Goal: Information Seeking & Learning: Check status

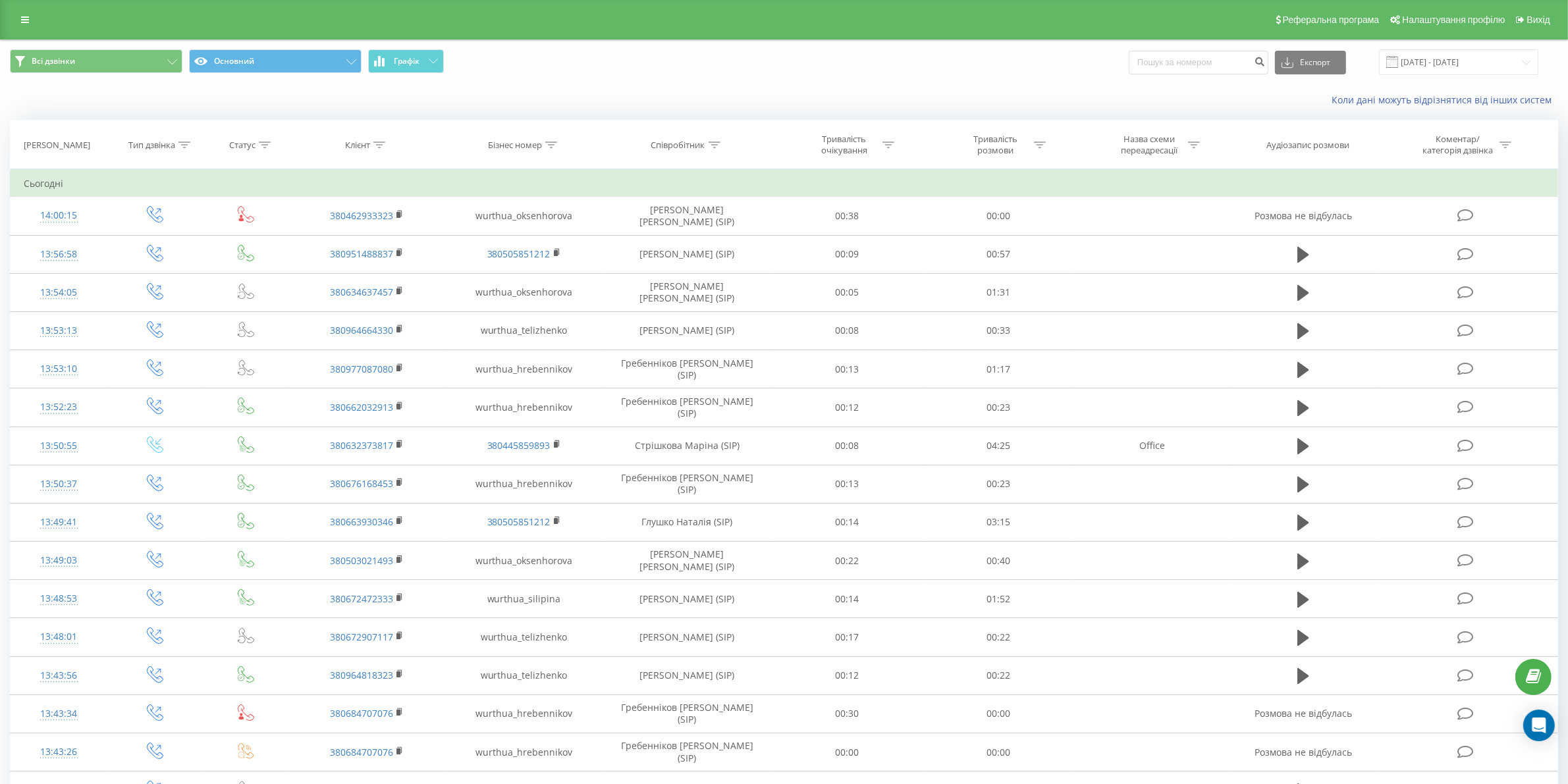
click at [679, 143] on div "Співробітник" at bounding box center [677, 145] width 54 height 11
drag, startPoint x: 677, startPoint y: 236, endPoint x: 685, endPoint y: 252, distance: 17.9
click at [677, 236] on input "text" at bounding box center [687, 239] width 116 height 23
type input "химич"
click at [722, 268] on span "OK" at bounding box center [715, 265] width 37 height 21
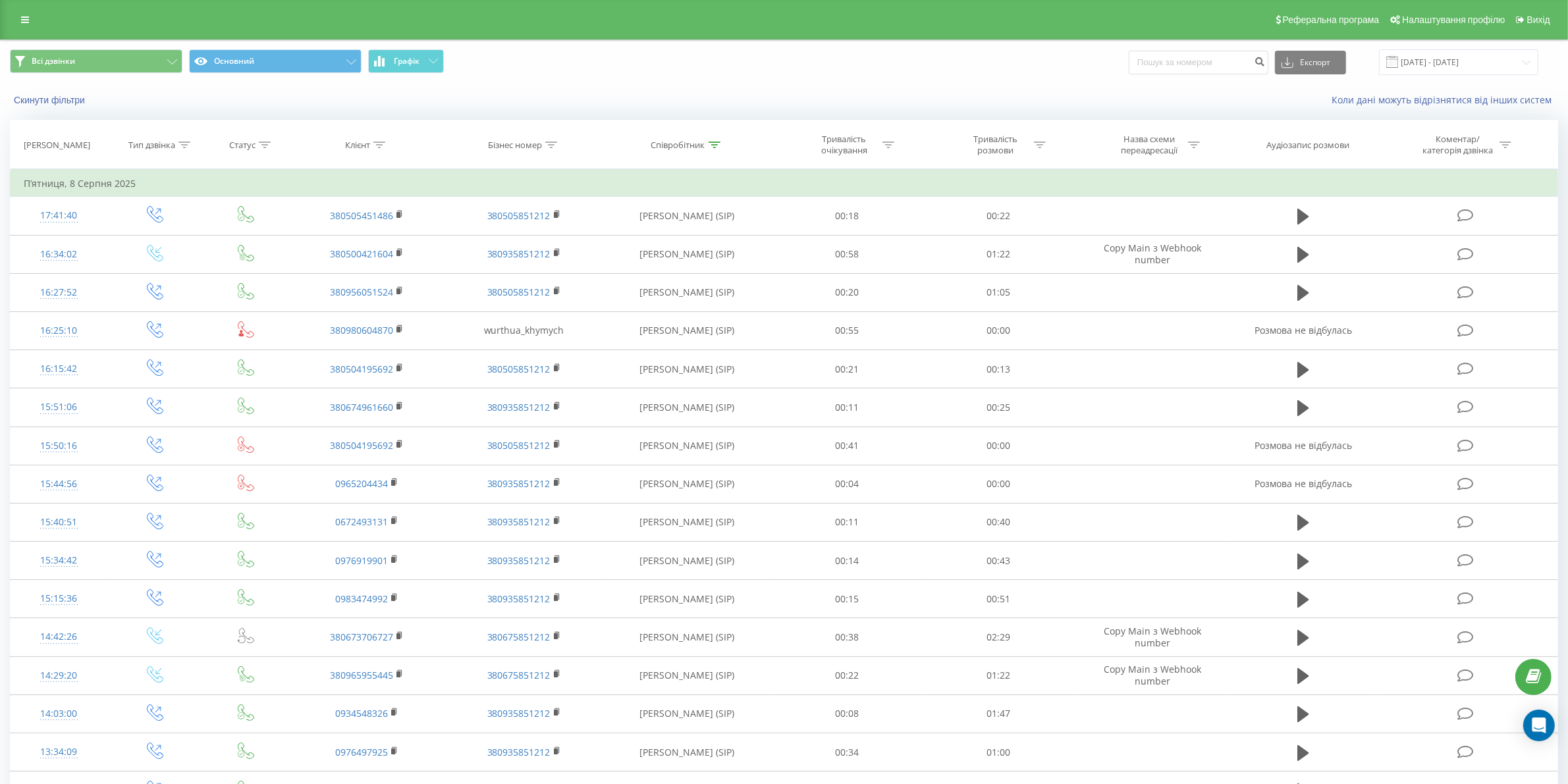
click at [699, 146] on div "Співробітник" at bounding box center [677, 145] width 54 height 11
drag, startPoint x: 684, startPoint y: 231, endPoint x: 616, endPoint y: 236, distance: 68.2
click at [616, 236] on div "Фільтрувати за умовою Містить химич Скасувати OK" at bounding box center [688, 228] width 144 height 118
type input "теліженко"
click button "OK" at bounding box center [714, 265] width 56 height 16
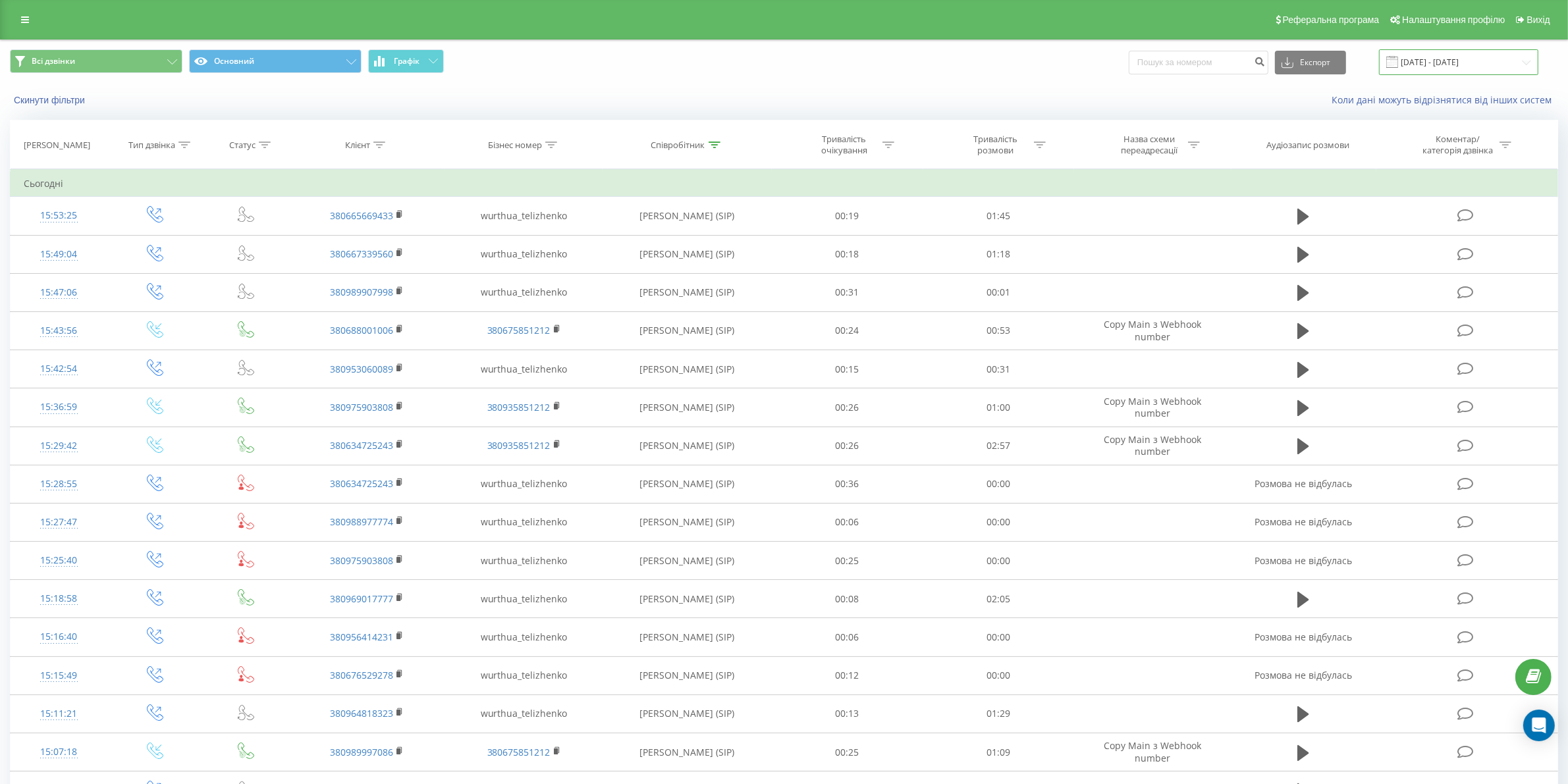
click at [1466, 56] on input "[DATE] - [DATE]" at bounding box center [1458, 61] width 160 height 26
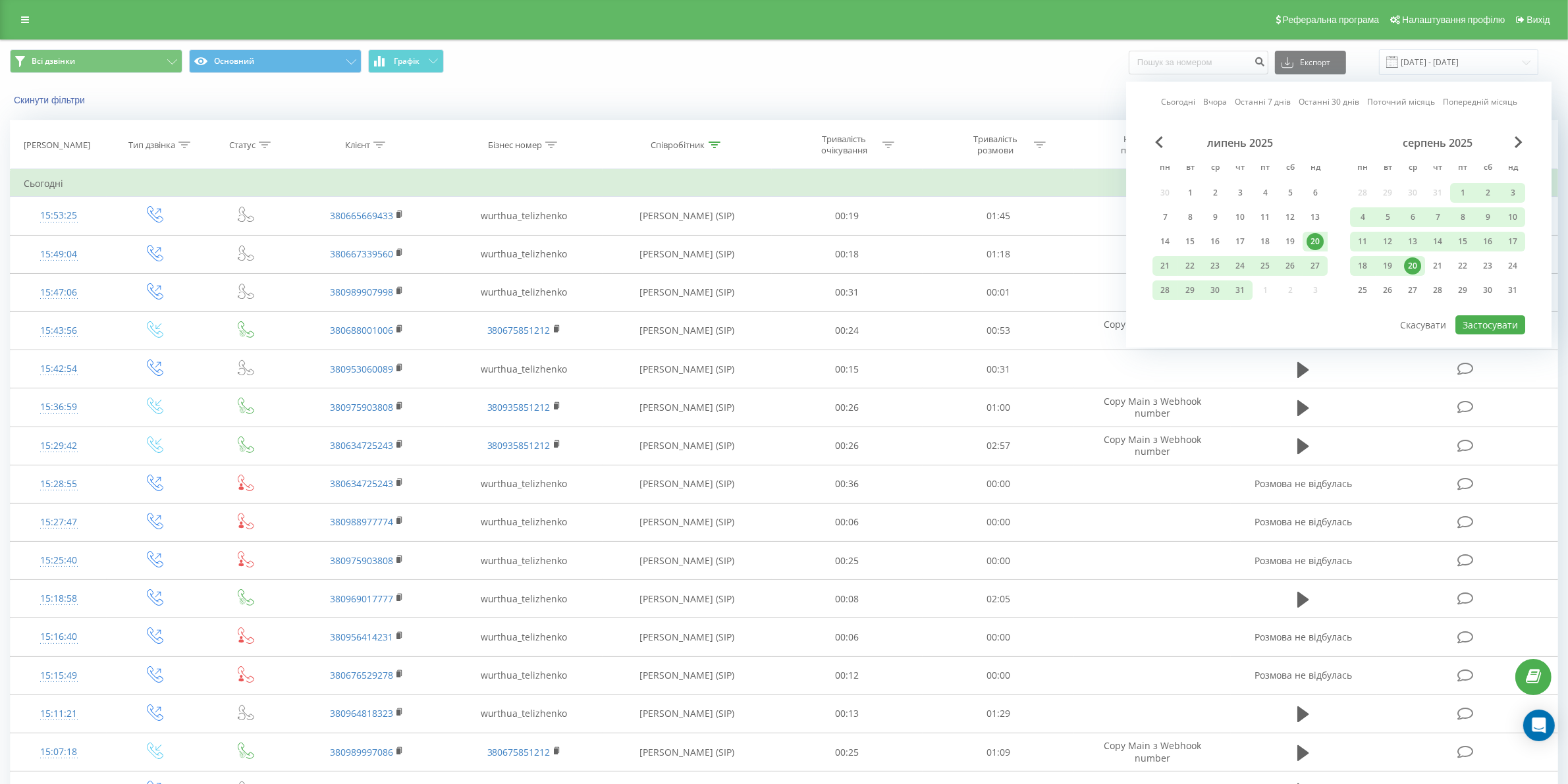
click at [1409, 262] on div "20" at bounding box center [1412, 266] width 17 height 17
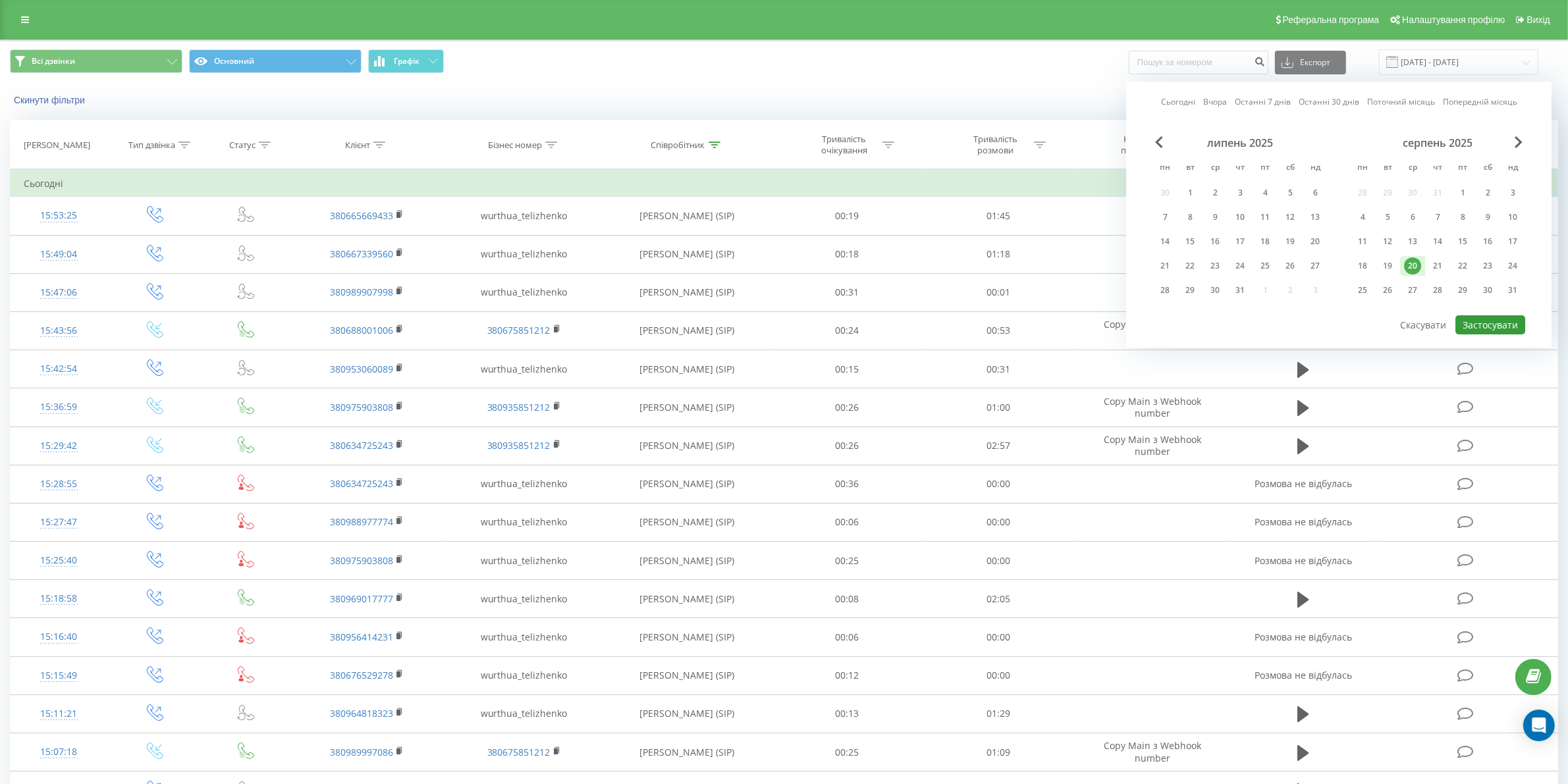
click at [1477, 319] on button "Застосувати" at bounding box center [1491, 325] width 70 height 19
type input "[DATE] - [DATE]"
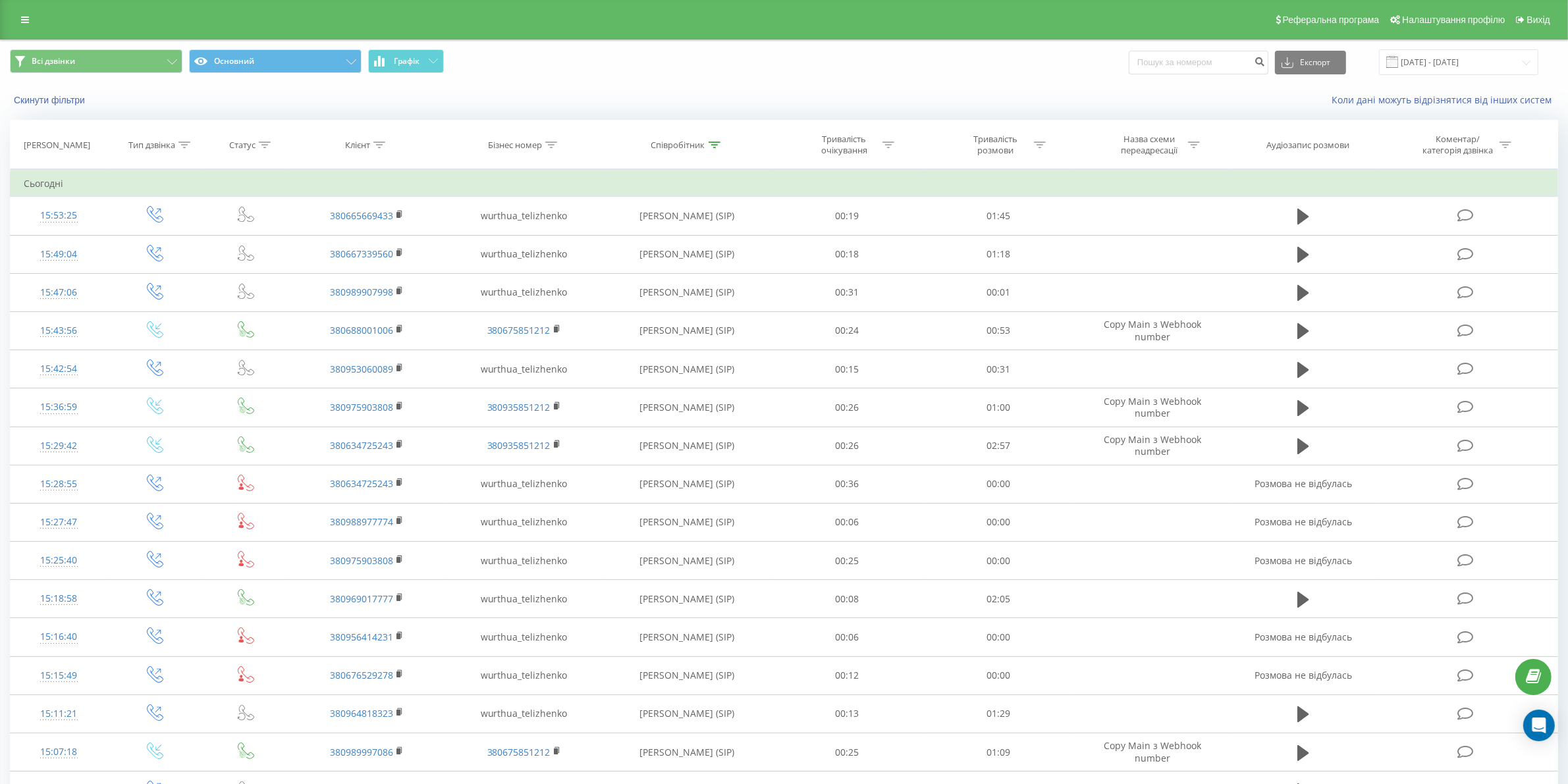
click at [1005, 151] on div "Тривалість розмови" at bounding box center [995, 145] width 71 height 23
click at [998, 215] on div at bounding box center [991, 209] width 94 height 12
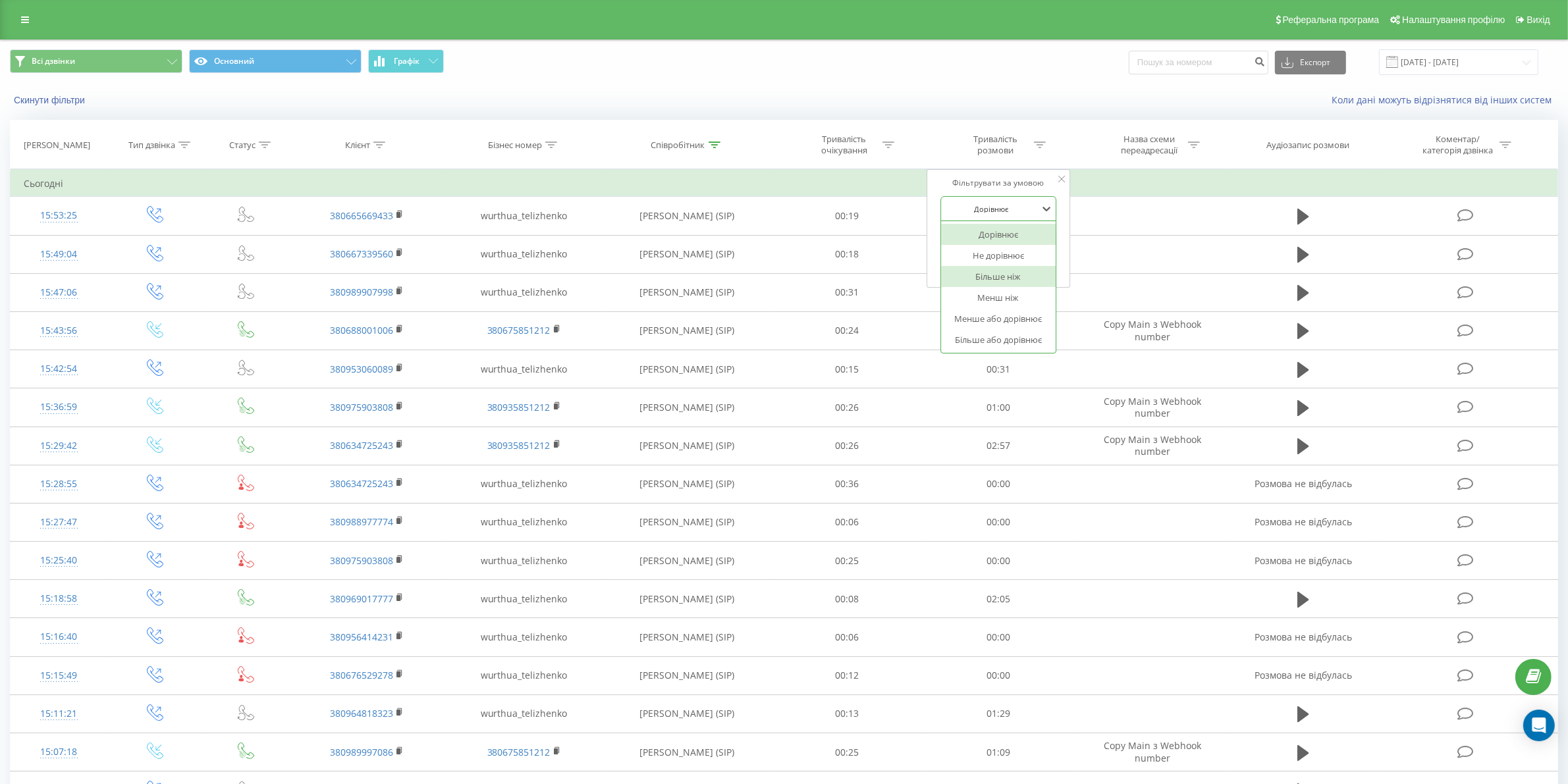
click at [997, 278] on div "Більше ніж" at bounding box center [997, 277] width 114 height 21
click at [995, 241] on input "text" at bounding box center [997, 239] width 116 height 23
type input "03"
click at [1014, 259] on span "OK" at bounding box center [1026, 265] width 37 height 21
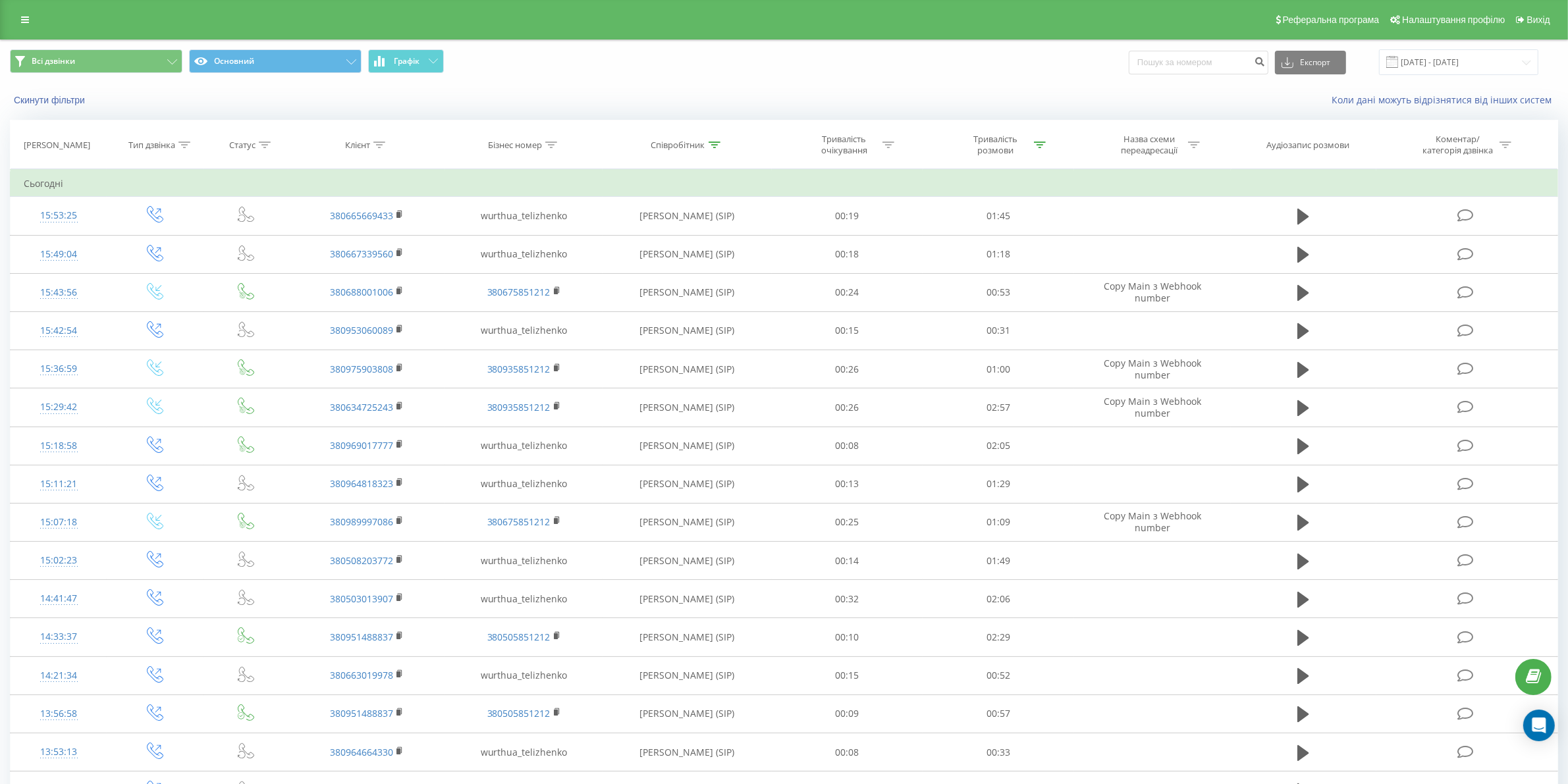
click at [702, 145] on div "Співробітник" at bounding box center [677, 145] width 54 height 11
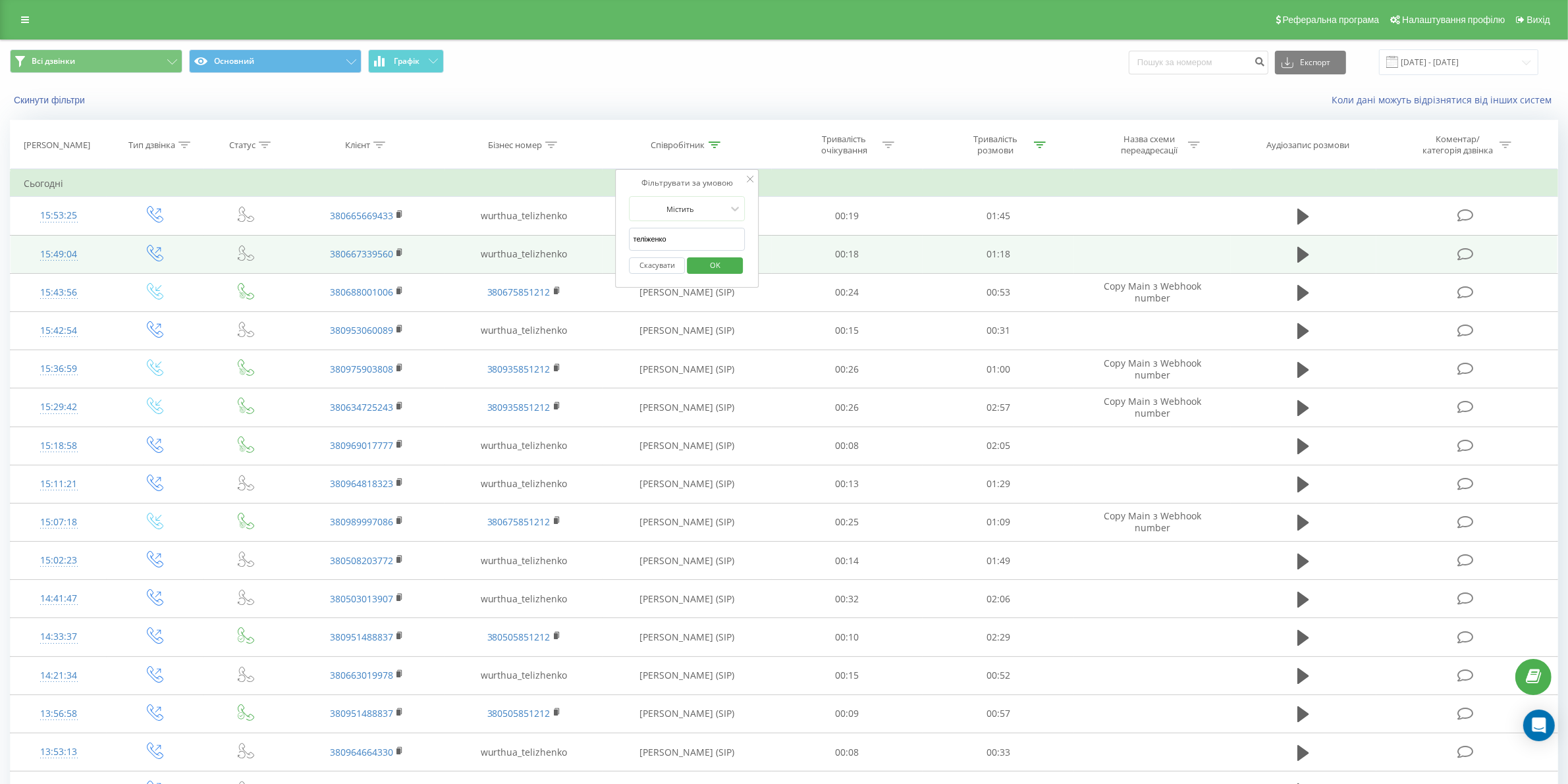
drag, startPoint x: 699, startPoint y: 241, endPoint x: 580, endPoint y: 243, distance: 119.0
click at [580, 243] on table "Фільтрувати за умовою Дорівнює Введіть значення Скасувати OK Фільтрувати за умо…" at bounding box center [783, 662] width 1548 height 986
type input "сіліпіна"
click button "OK" at bounding box center [714, 265] width 56 height 16
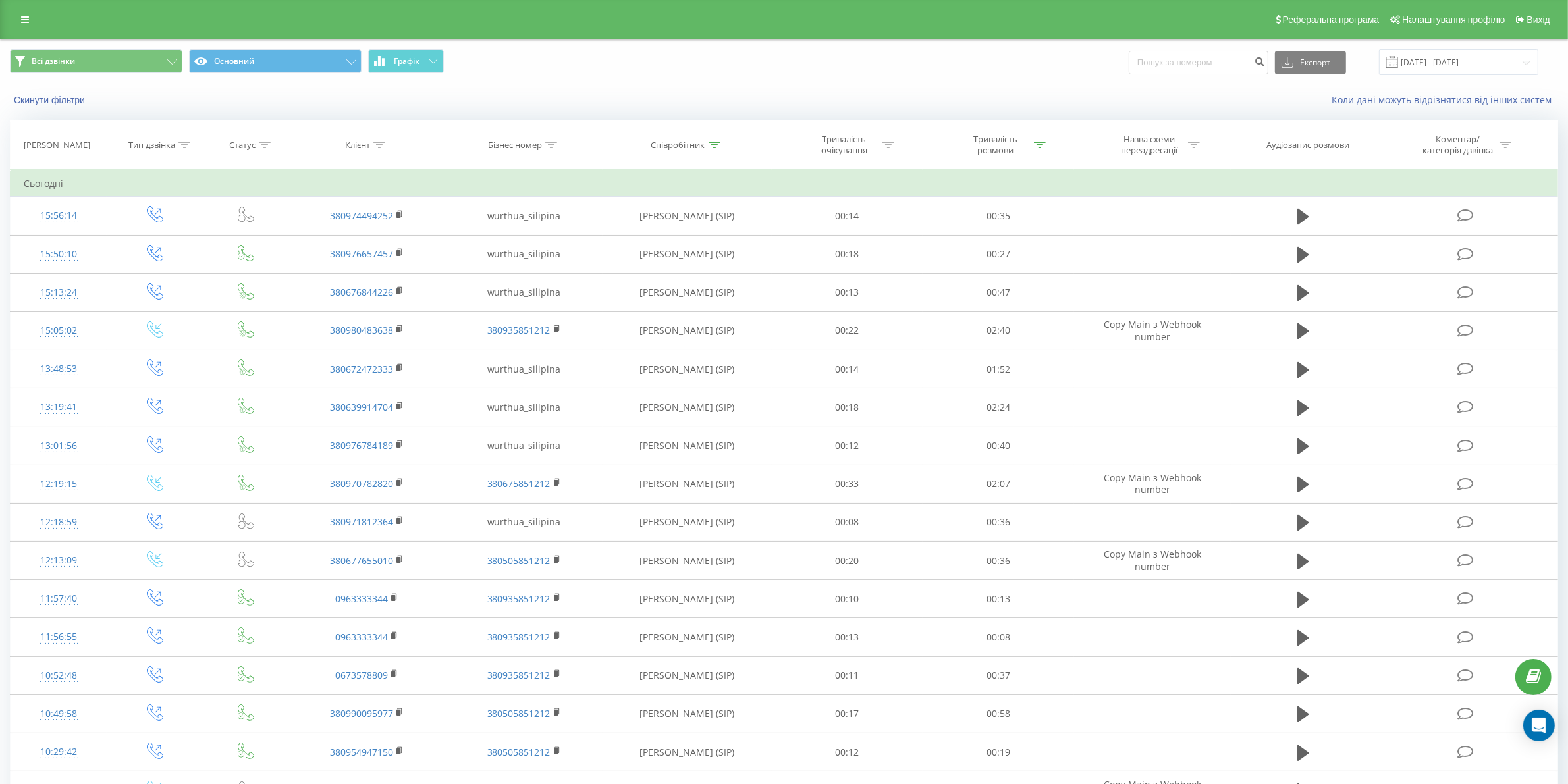
click at [675, 146] on div "Співробітник" at bounding box center [677, 145] width 54 height 11
drag, startPoint x: 680, startPoint y: 242, endPoint x: 618, endPoint y: 240, distance: 62.0
click at [618, 240] on div "Фільтрувати за умовою Містить сіліпіна Скасувати OK" at bounding box center [688, 228] width 144 height 118
click button "OK" at bounding box center [714, 265] width 56 height 16
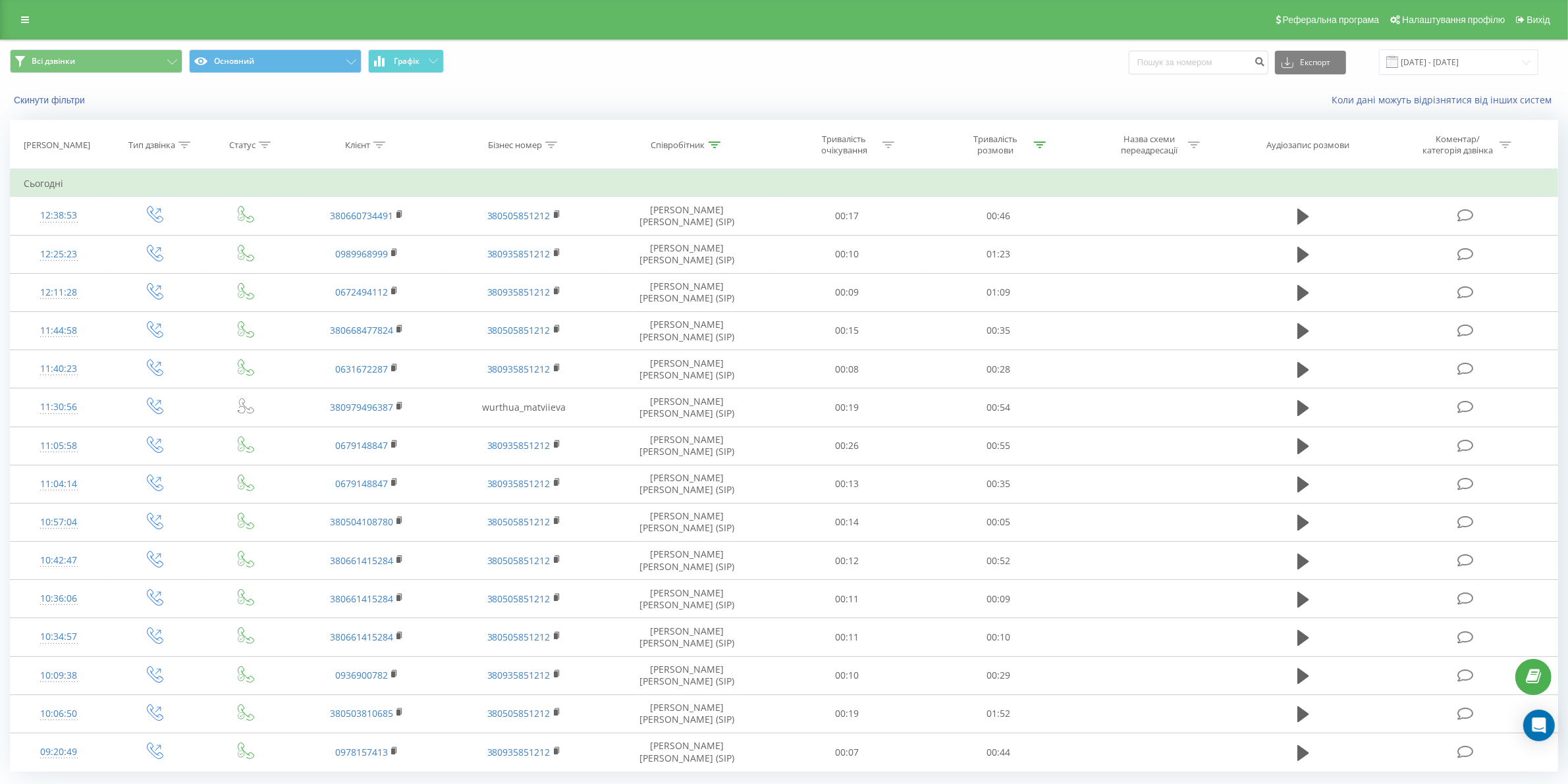
click at [662, 143] on div "Співробітник" at bounding box center [677, 145] width 54 height 11
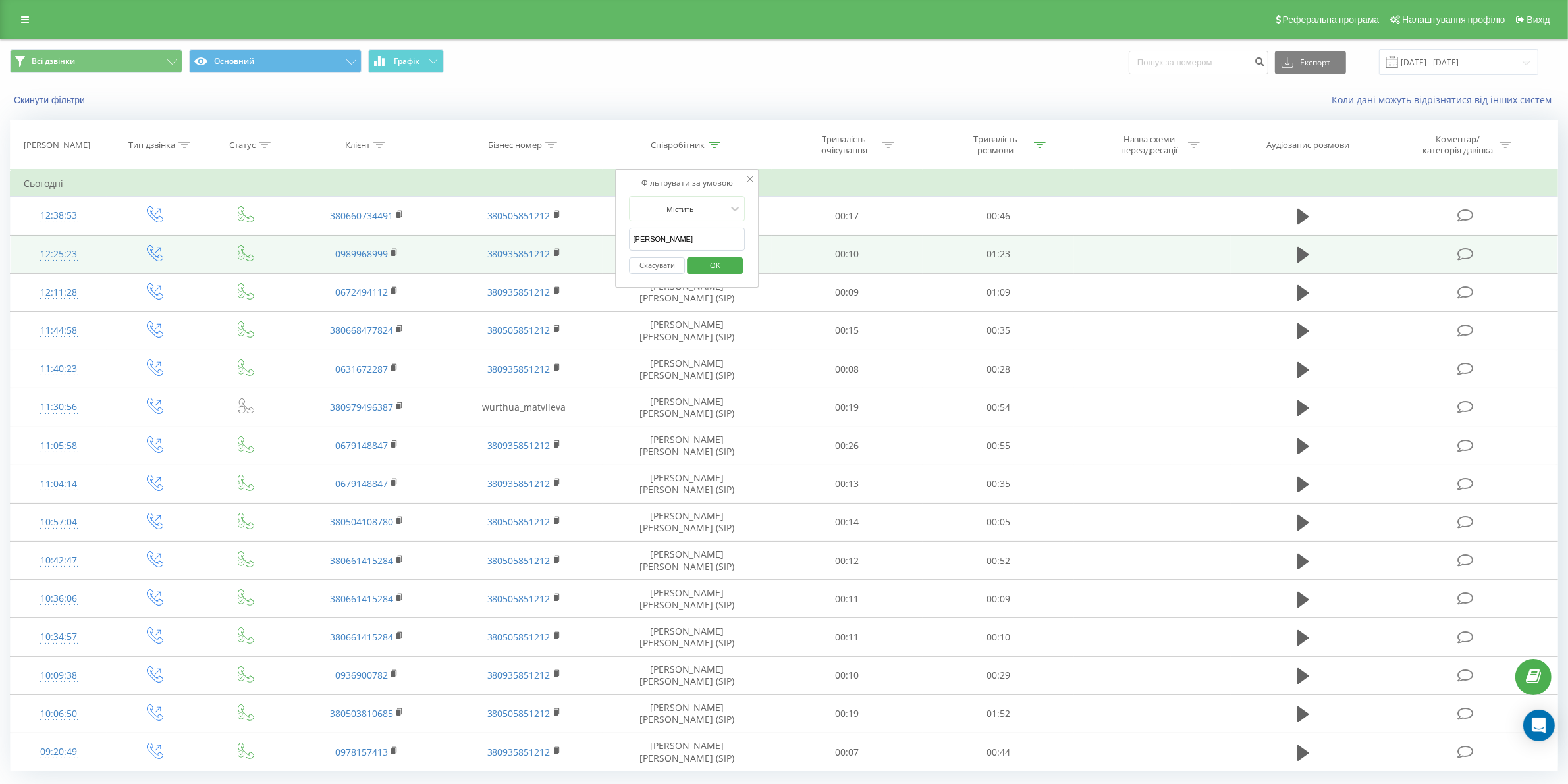
drag, startPoint x: 675, startPoint y: 236, endPoint x: 600, endPoint y: 238, distance: 75.0
click at [600, 238] on table "Фільтрувати за умовою Дорівнює Введіть значення Скасувати OK Фільтрувати за умо…" at bounding box center [783, 470] width 1548 height 603
click button "OK" at bounding box center [714, 265] width 56 height 16
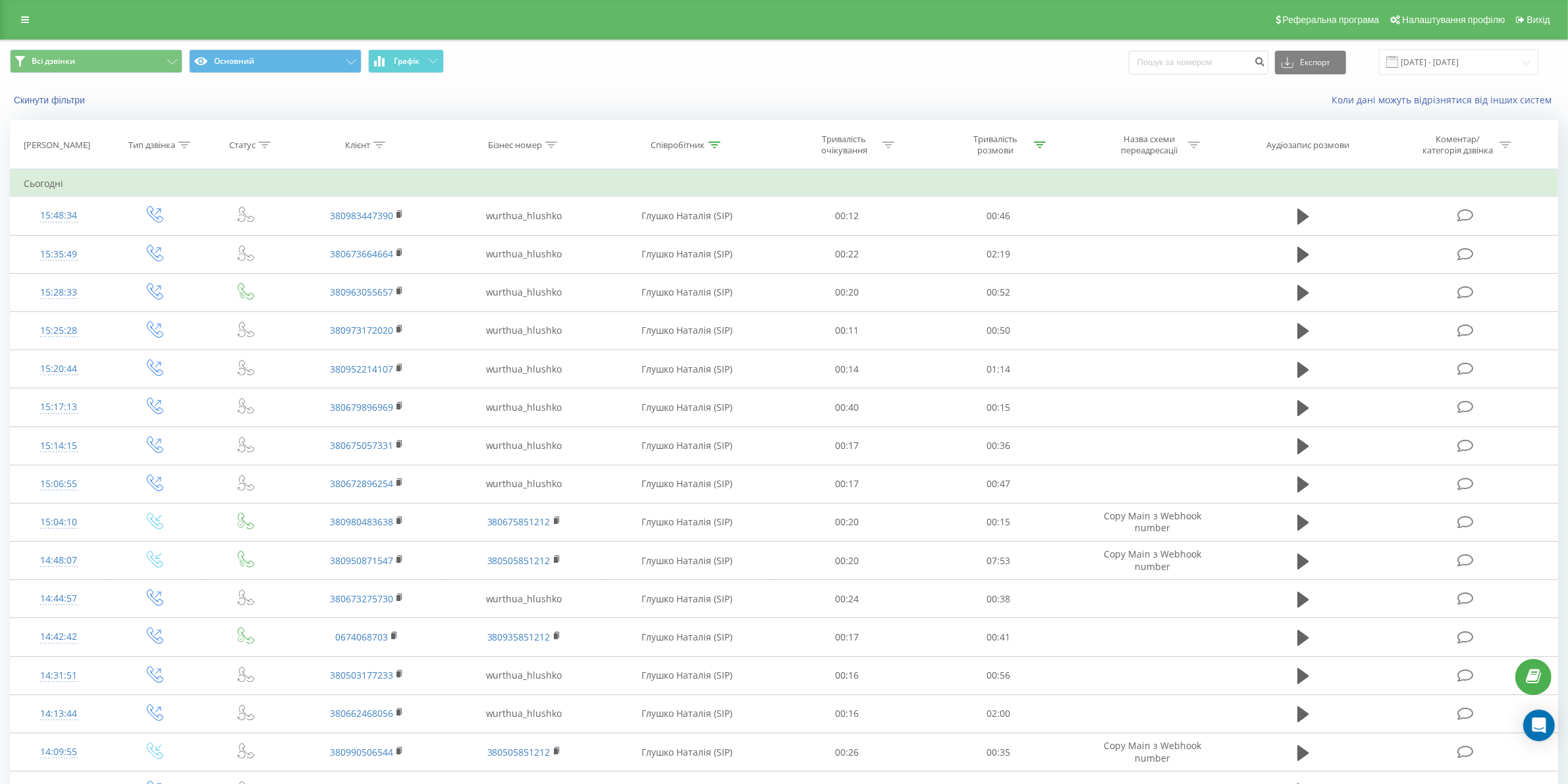
click at [709, 140] on div at bounding box center [714, 145] width 12 height 11
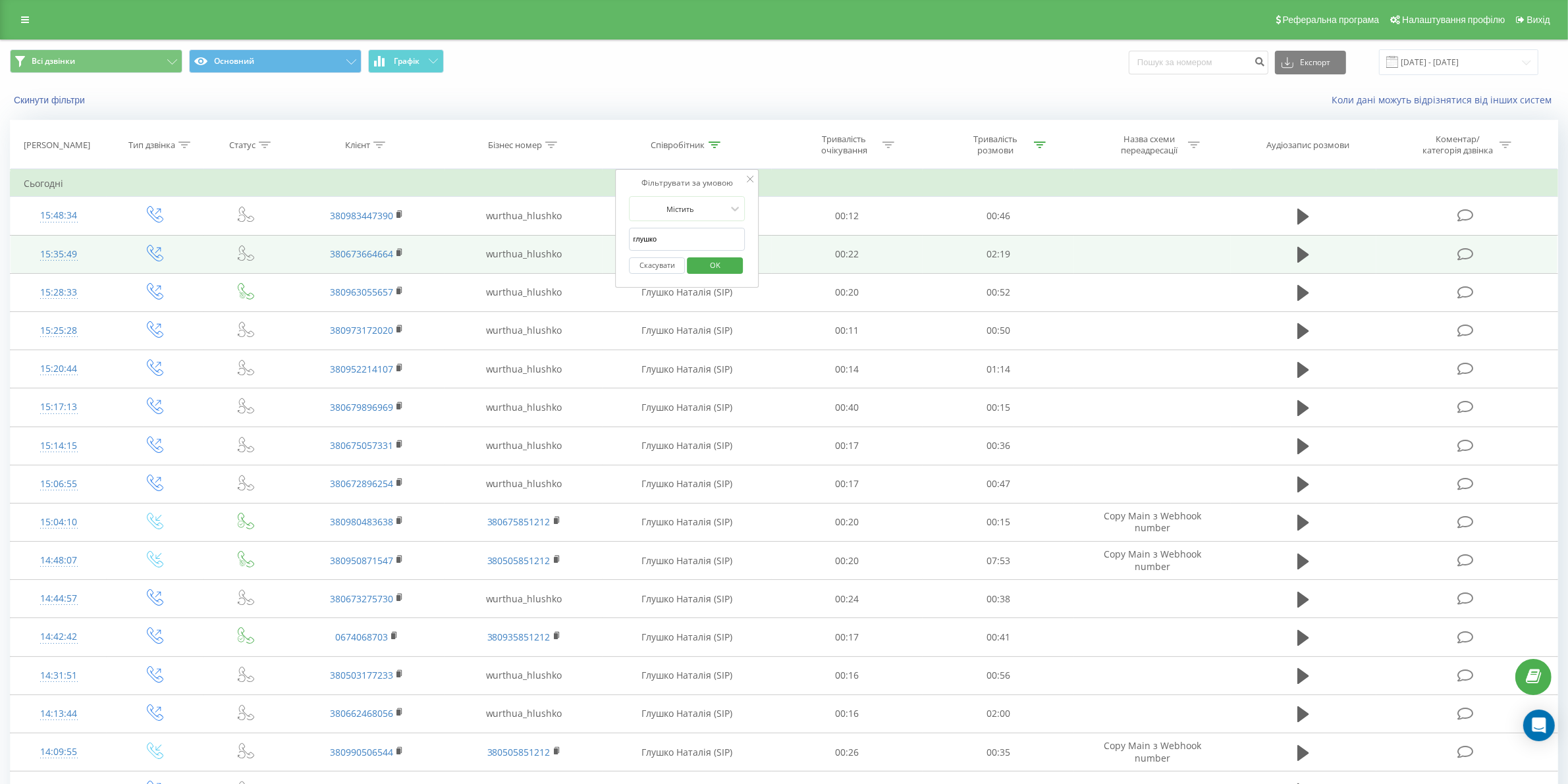
drag, startPoint x: 679, startPoint y: 241, endPoint x: 610, endPoint y: 244, distance: 69.1
click at [610, 244] on table "Фільтрувати за умовою Дорівнює Введіть значення Скасувати OK Фільтрувати за умо…" at bounding box center [783, 662] width 1548 height 986
type input "[PERSON_NAME]"
click button "OK" at bounding box center [714, 265] width 56 height 16
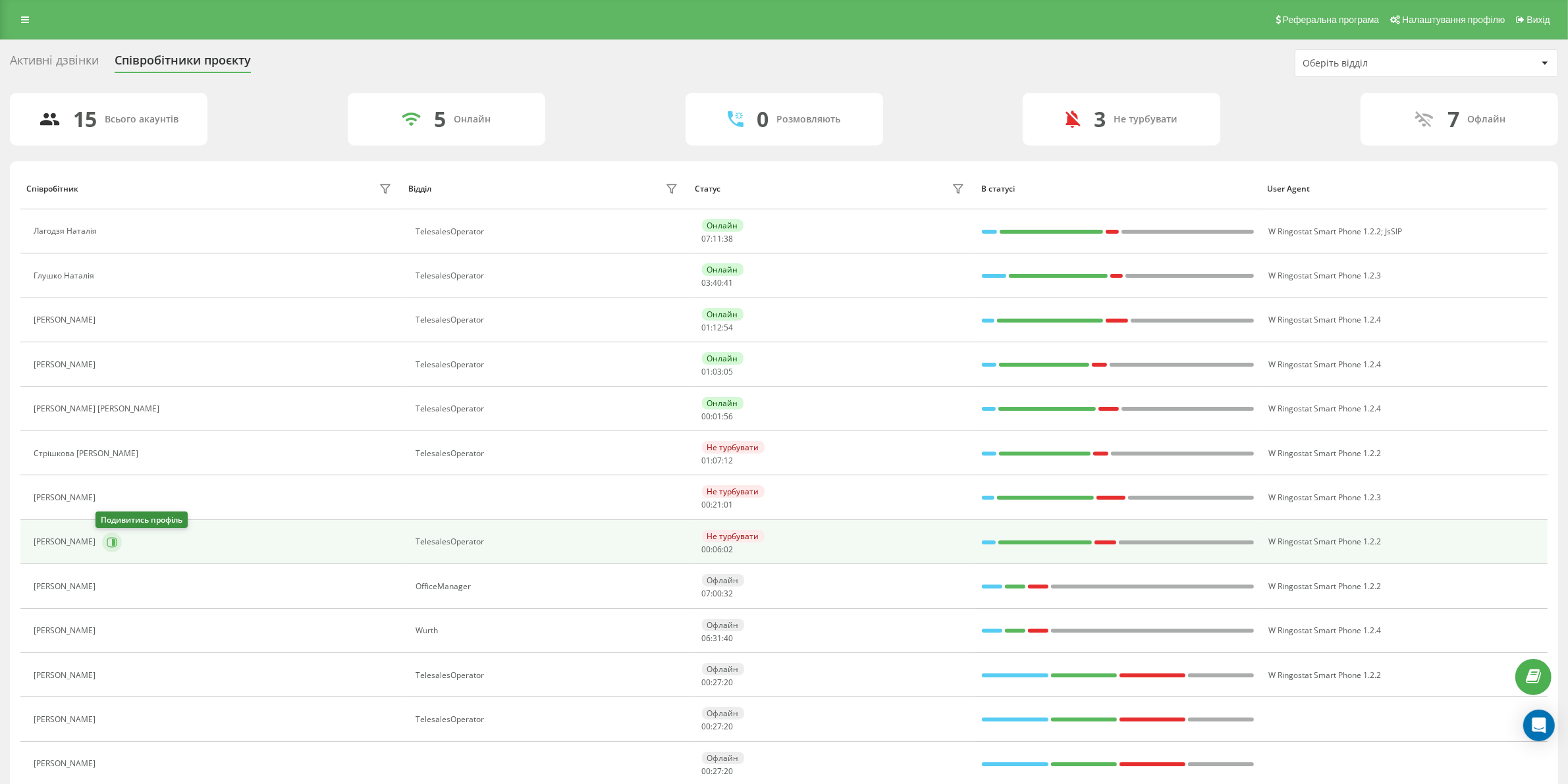
click at [112, 545] on icon at bounding box center [113, 541] width 3 height 7
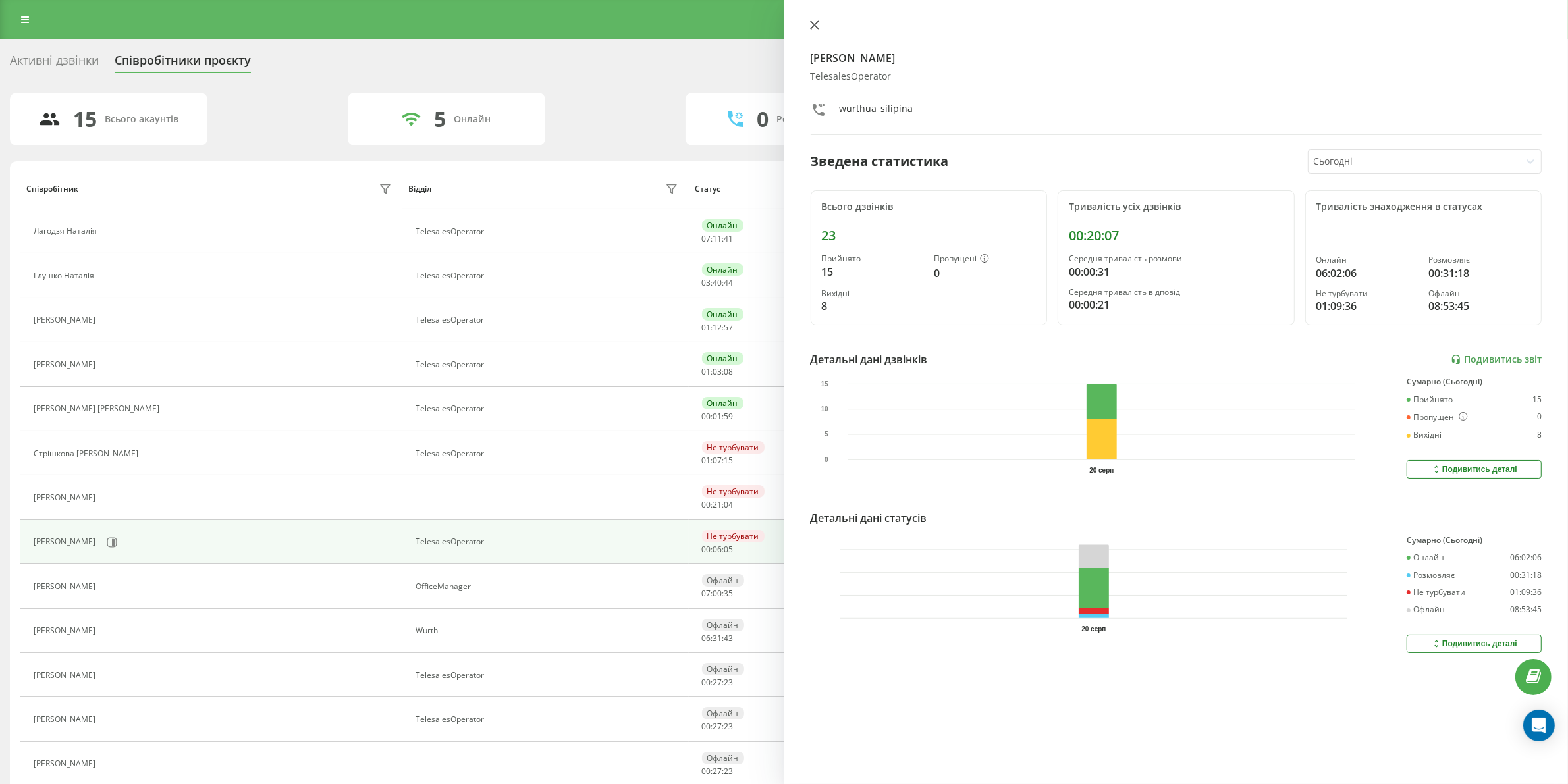
click at [811, 28] on icon at bounding box center [814, 26] width 9 height 9
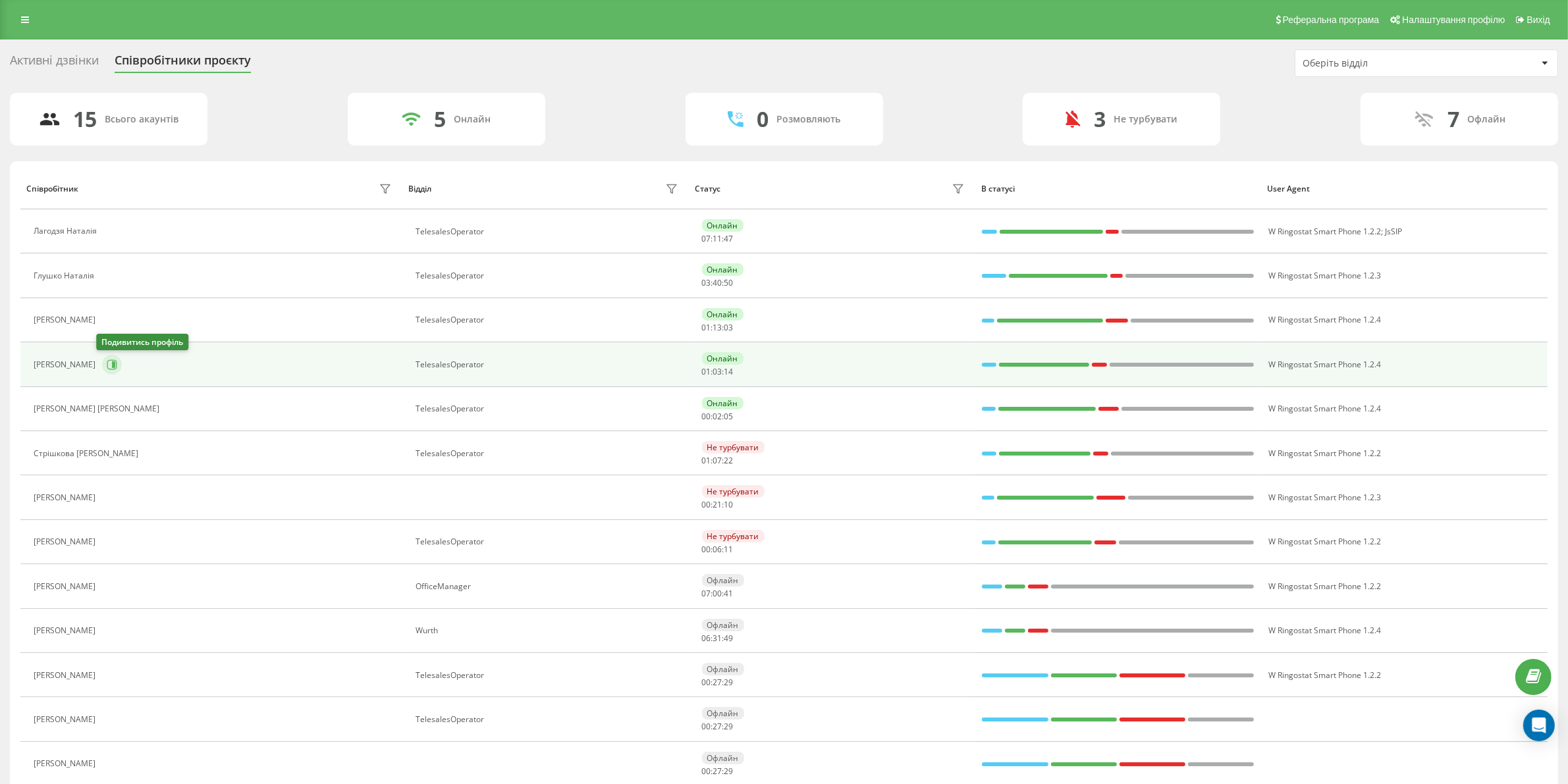
click at [102, 370] on button at bounding box center [111, 365] width 20 height 20
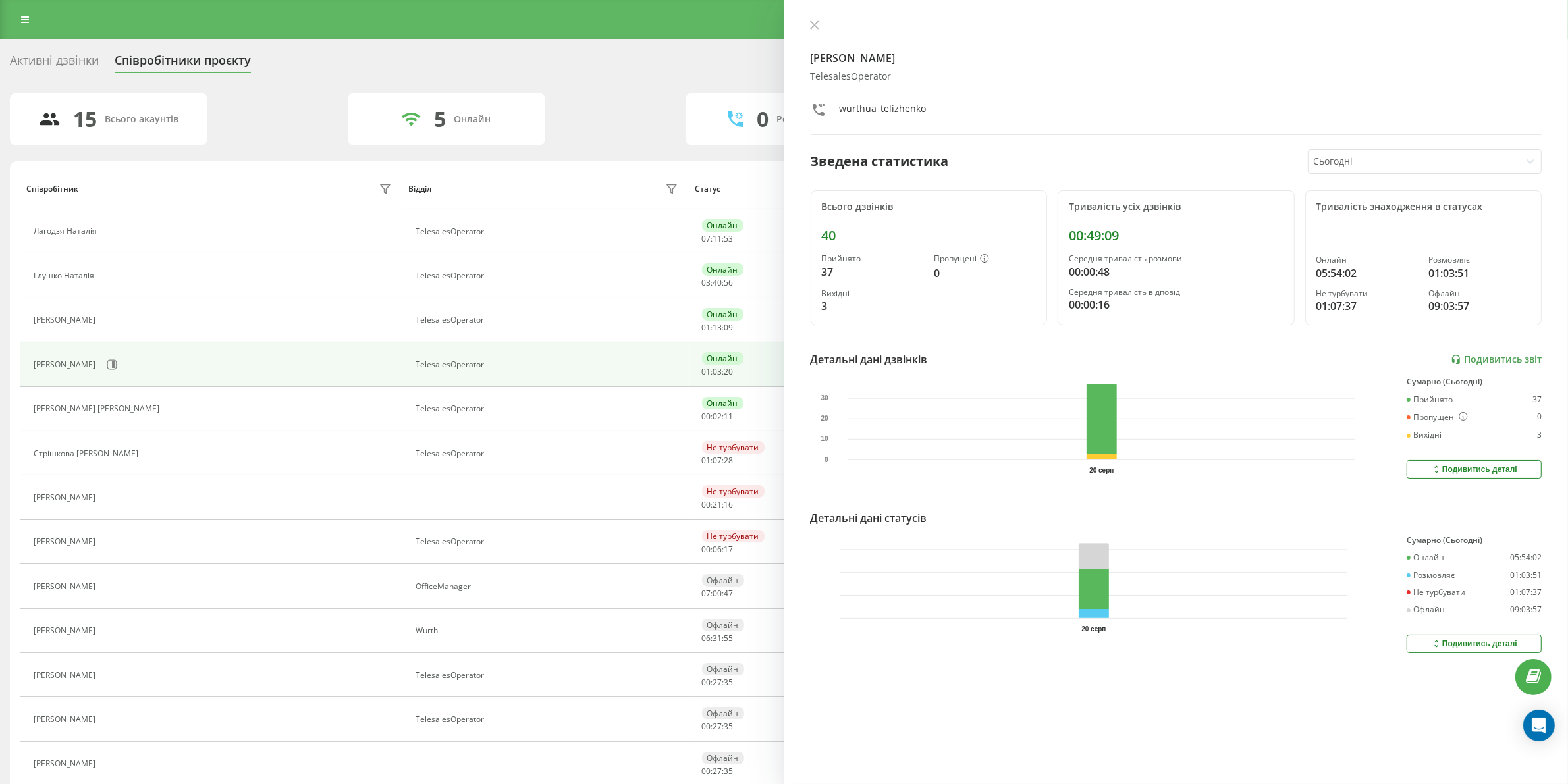
click at [812, 28] on icon at bounding box center [814, 26] width 9 height 9
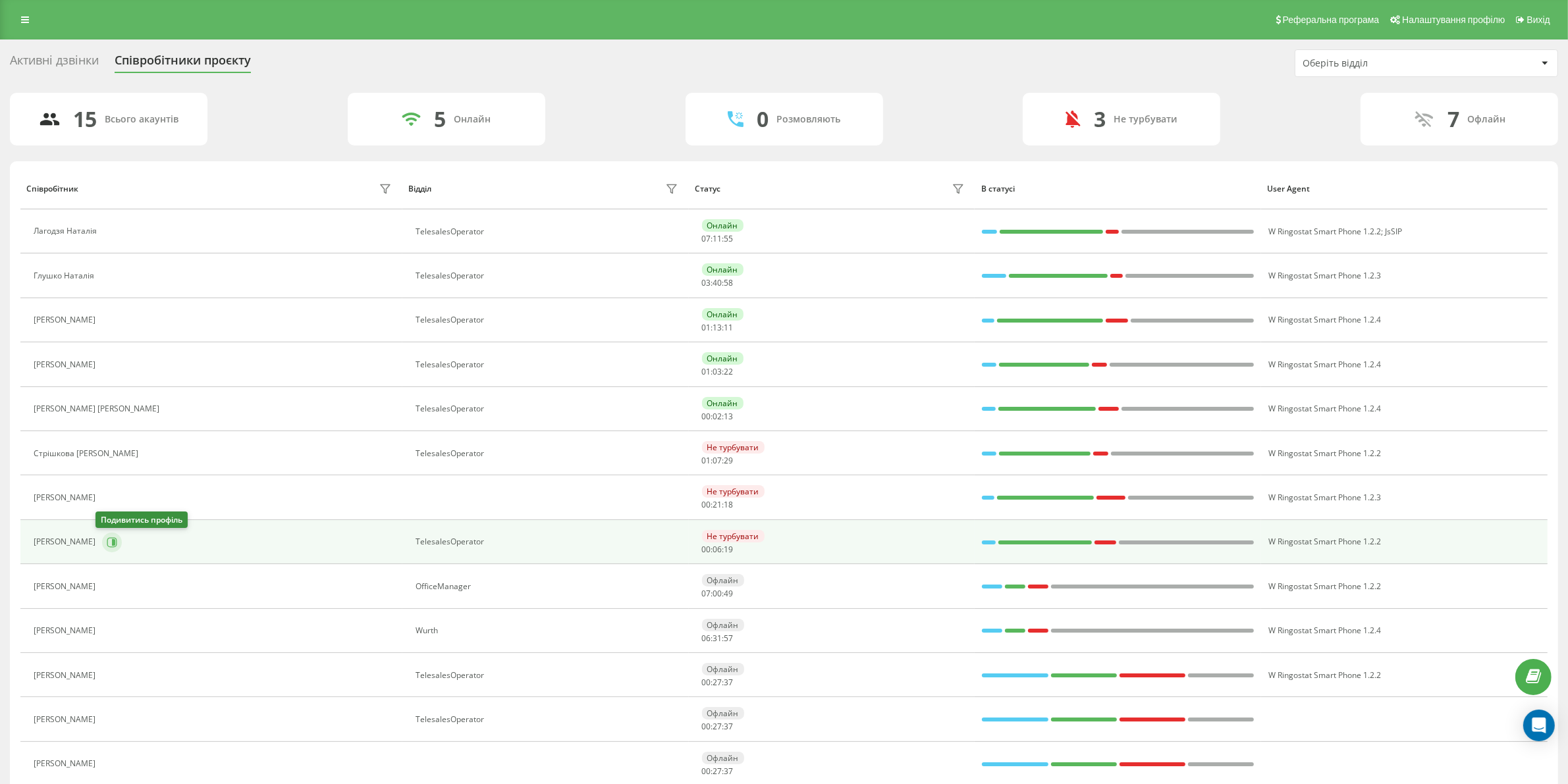
click at [112, 544] on icon at bounding box center [113, 541] width 3 height 7
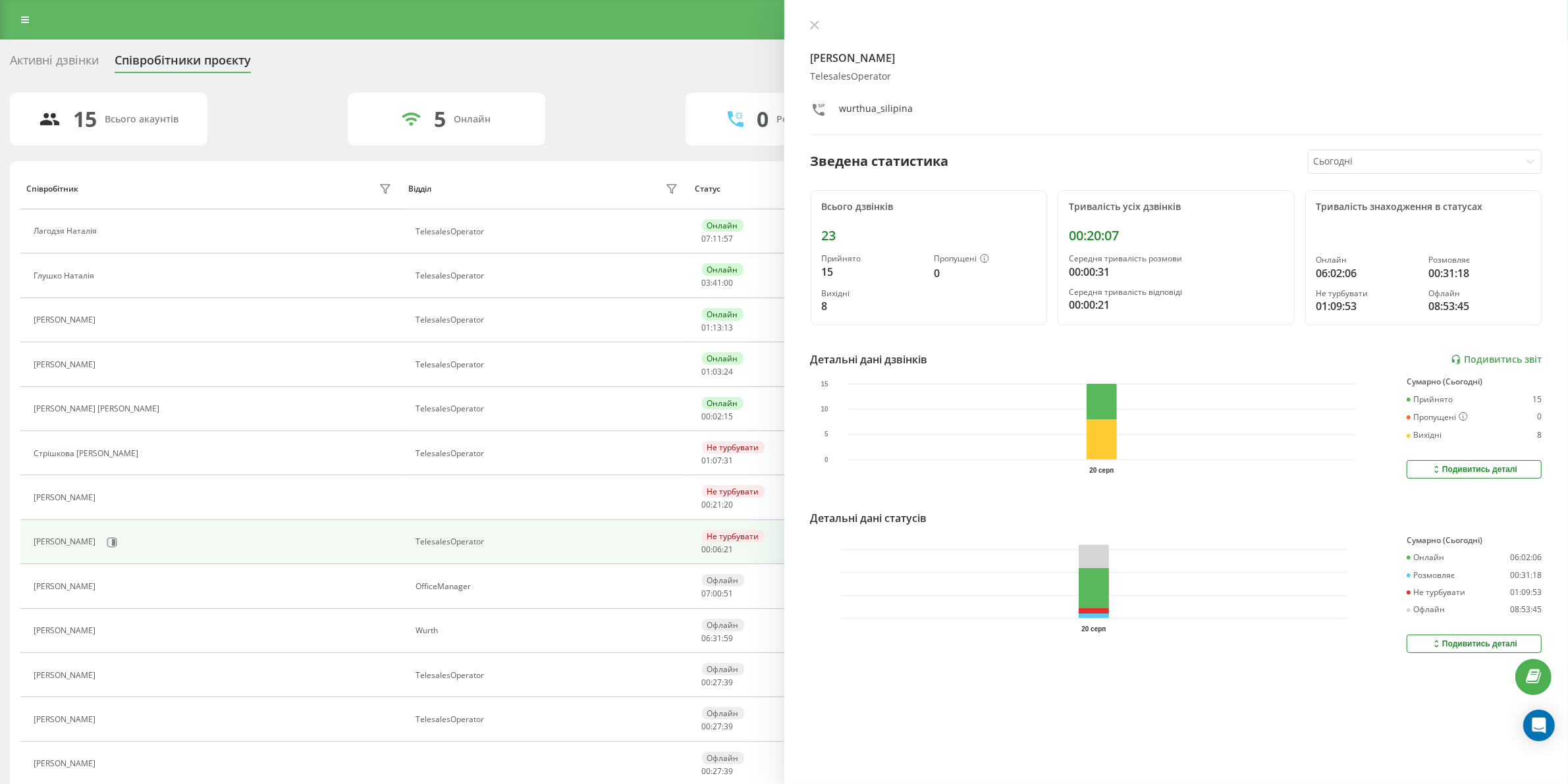
drag, startPoint x: 818, startPoint y: 21, endPoint x: 599, endPoint y: 4, distance: 219.7
click at [817, 21] on icon at bounding box center [813, 25] width 8 height 8
